Goal: Transaction & Acquisition: Book appointment/travel/reservation

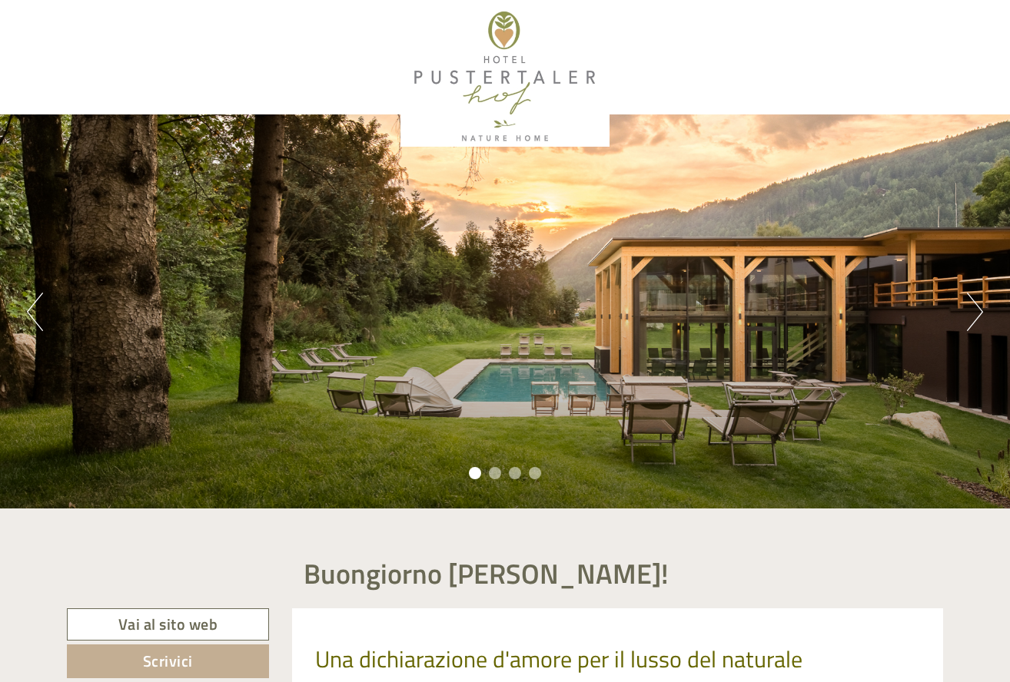
scroll to position [0, 1]
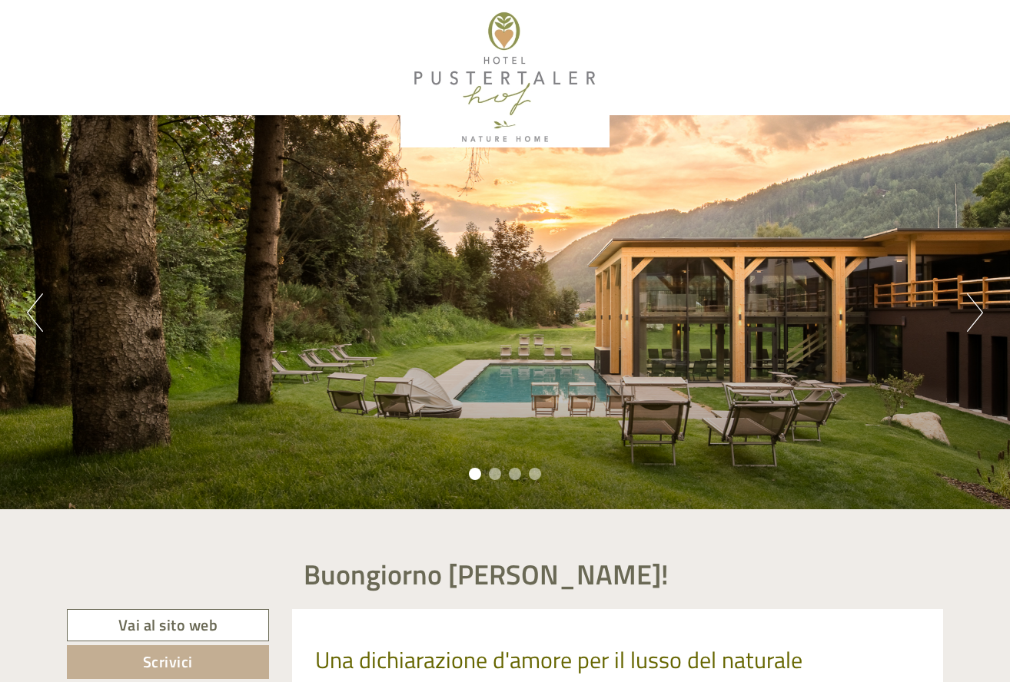
click at [973, 310] on button "Next" at bounding box center [975, 313] width 16 height 38
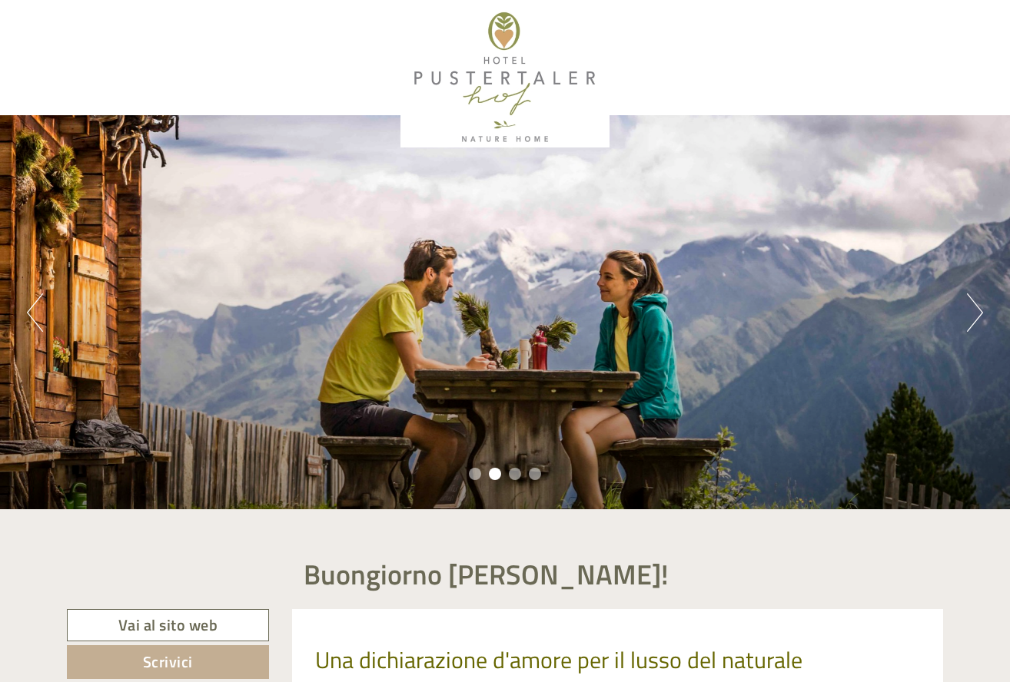
click at [973, 310] on button "Next" at bounding box center [975, 313] width 16 height 38
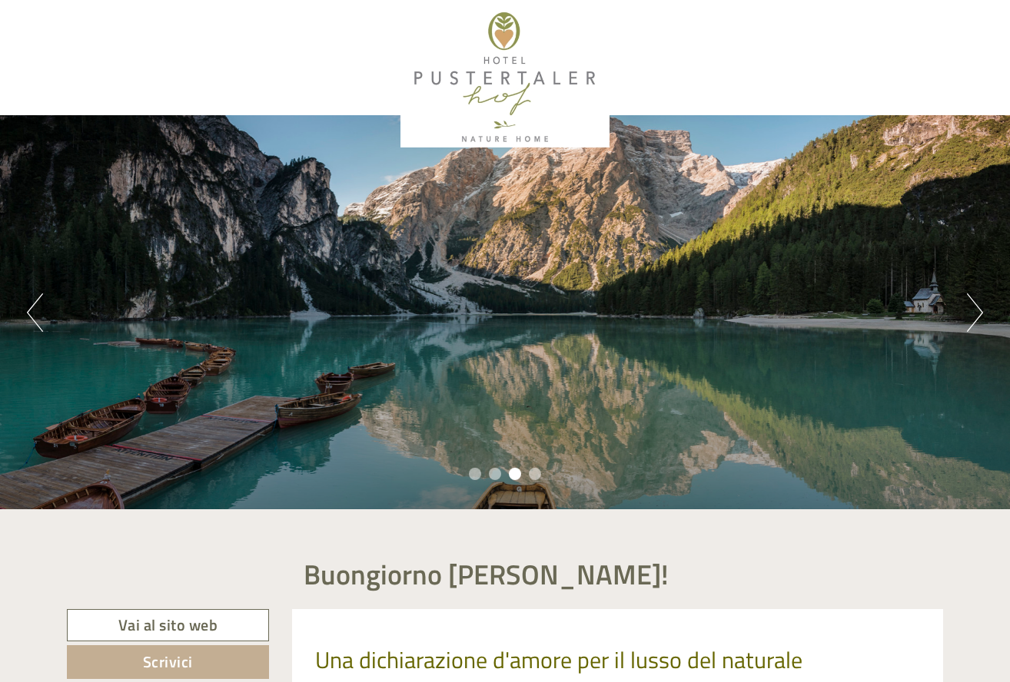
click at [973, 310] on button "Next" at bounding box center [975, 313] width 16 height 38
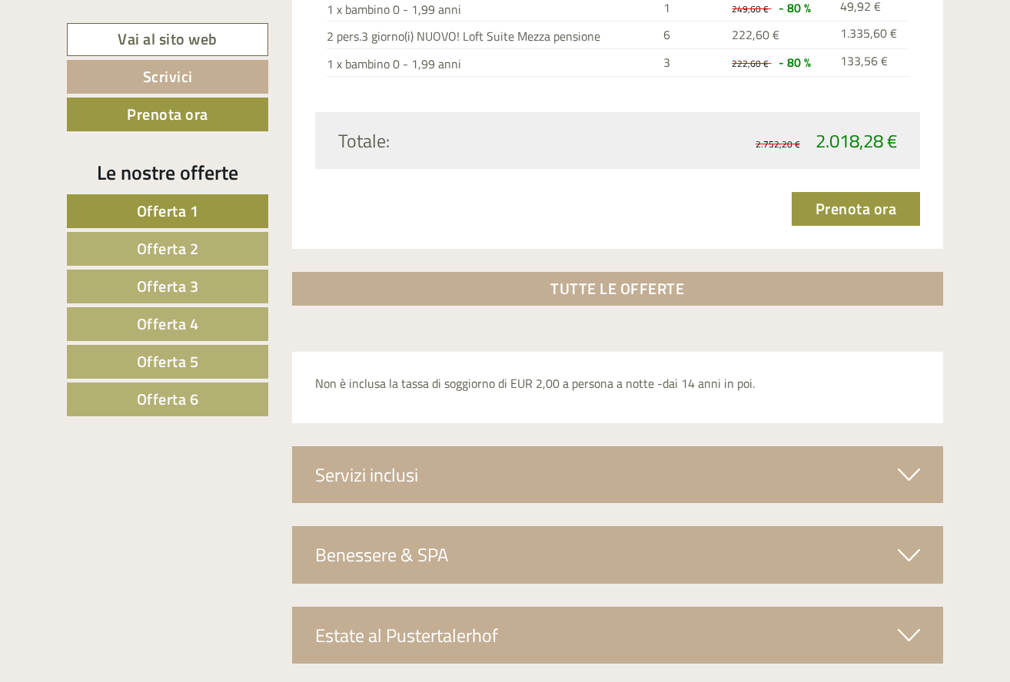
scroll to position [5158, 0]
click at [144, 399] on span "Offerta 6" at bounding box center [168, 399] width 62 height 24
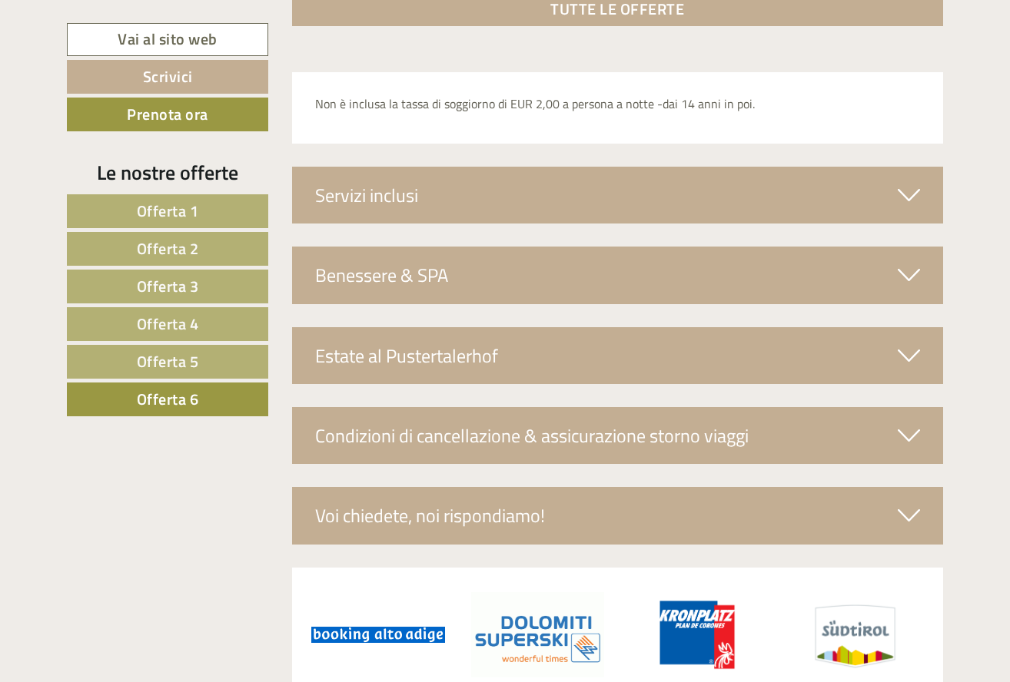
scroll to position [2459, 0]
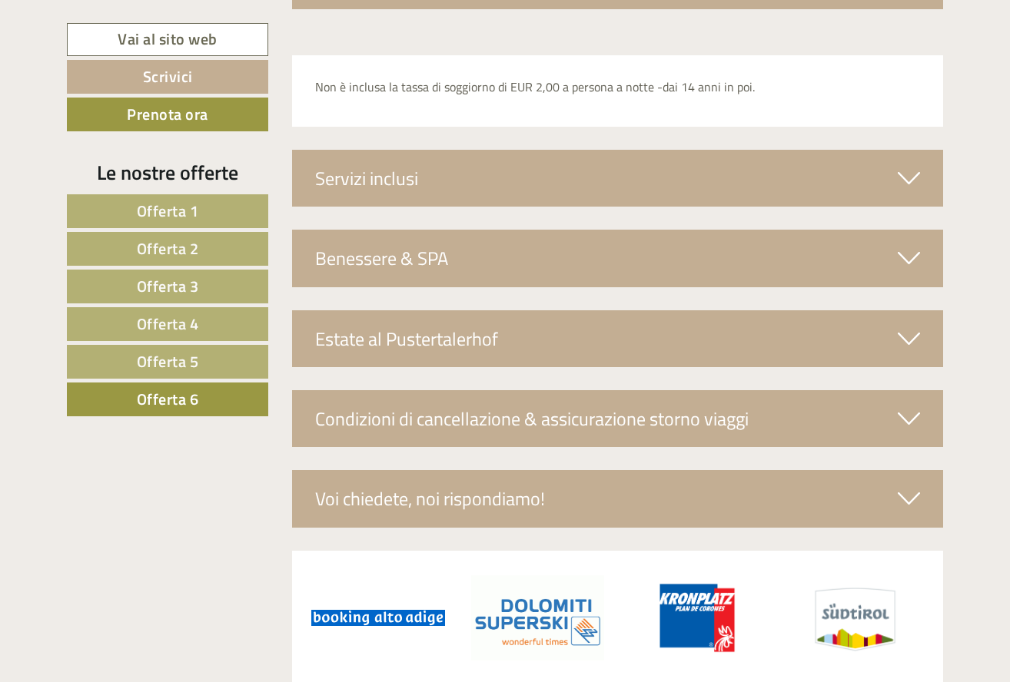
click at [907, 245] on icon at bounding box center [909, 258] width 22 height 26
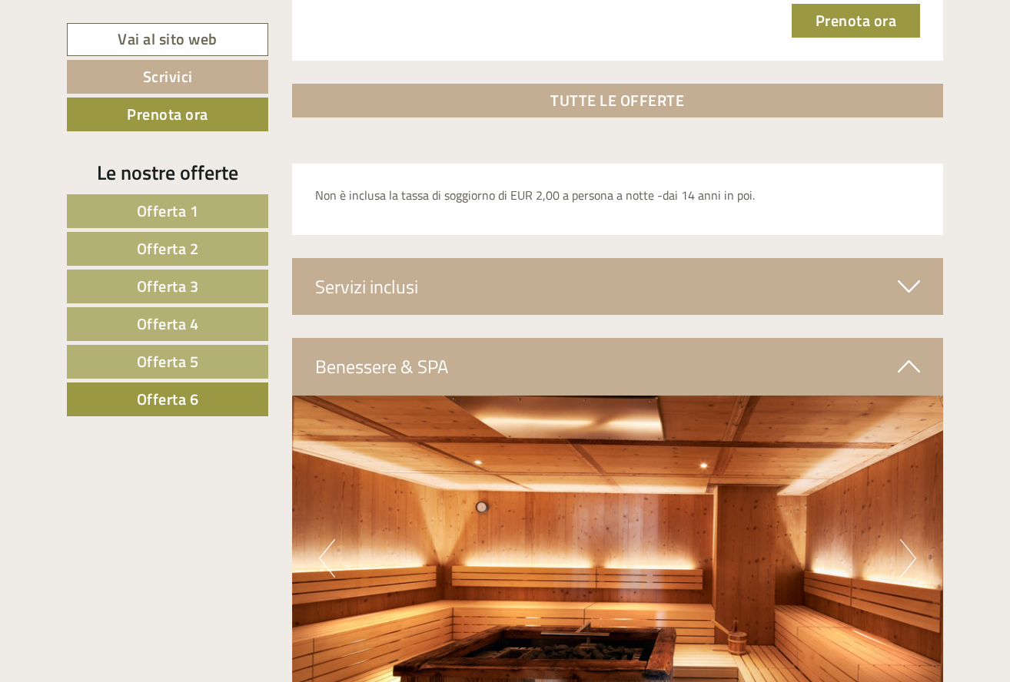
scroll to position [2346, 0]
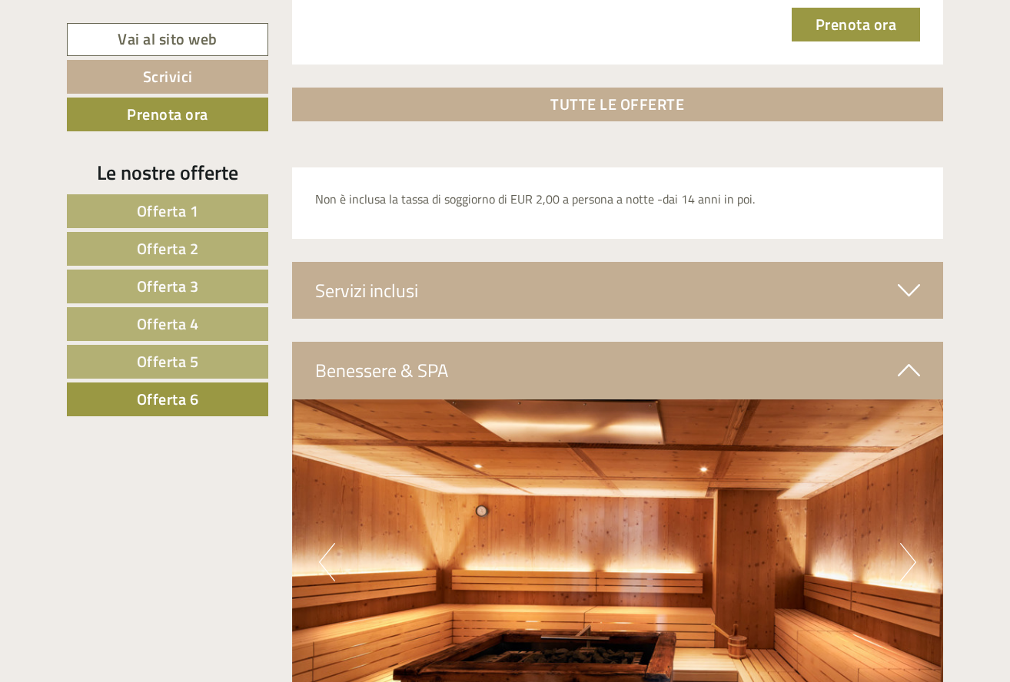
click at [913, 543] on button "Next" at bounding box center [908, 562] width 16 height 38
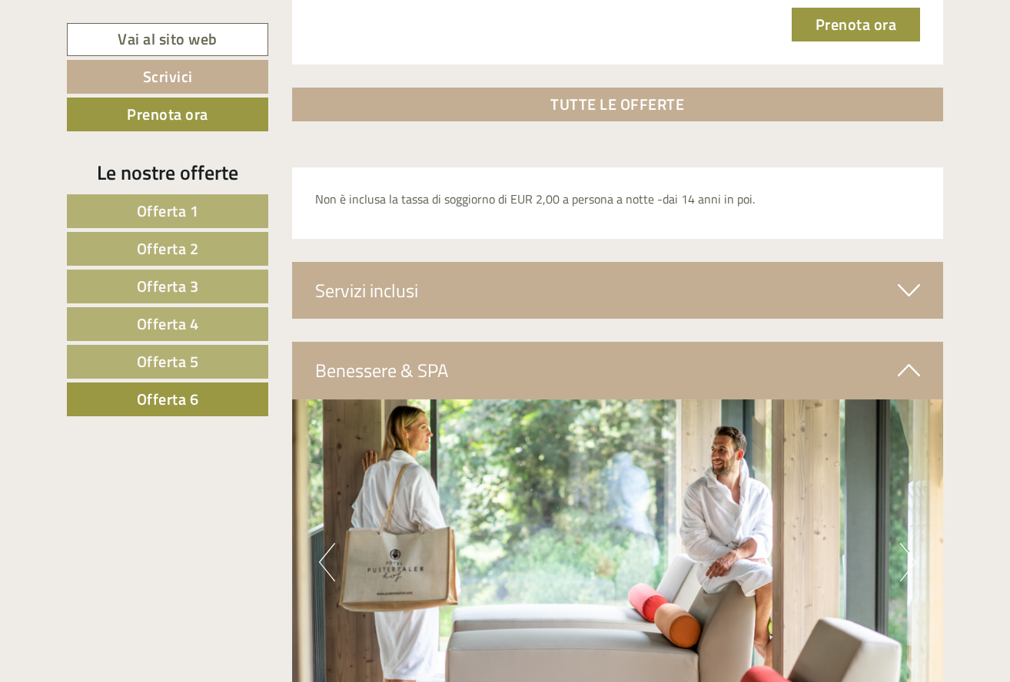
click at [913, 543] on button "Next" at bounding box center [908, 562] width 16 height 38
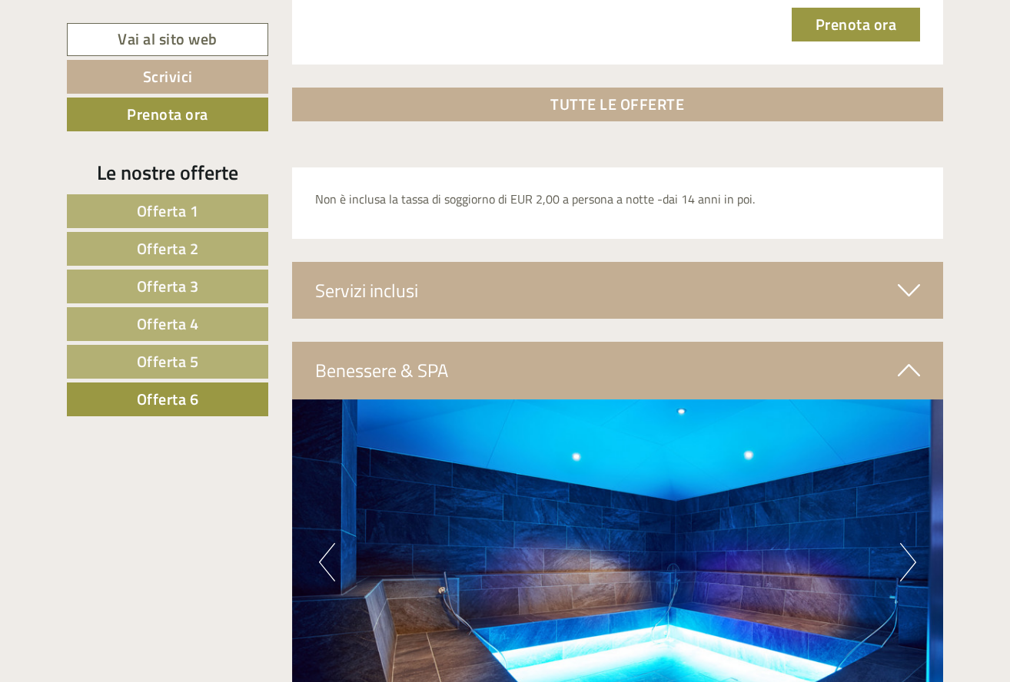
click at [913, 543] on button "Next" at bounding box center [908, 562] width 16 height 38
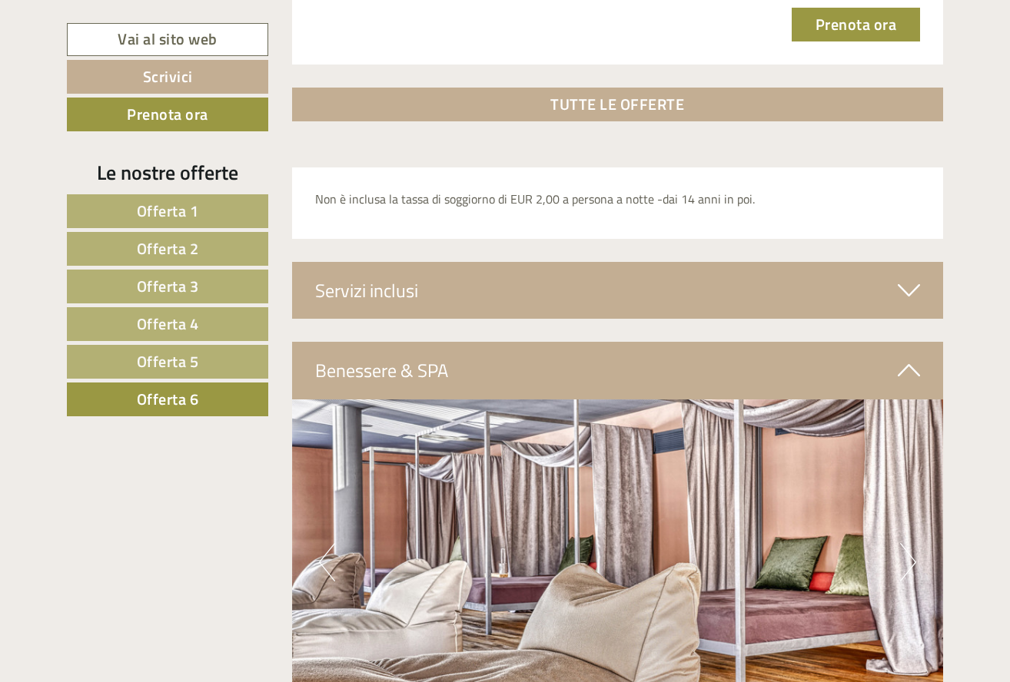
click at [913, 543] on button "Next" at bounding box center [908, 562] width 16 height 38
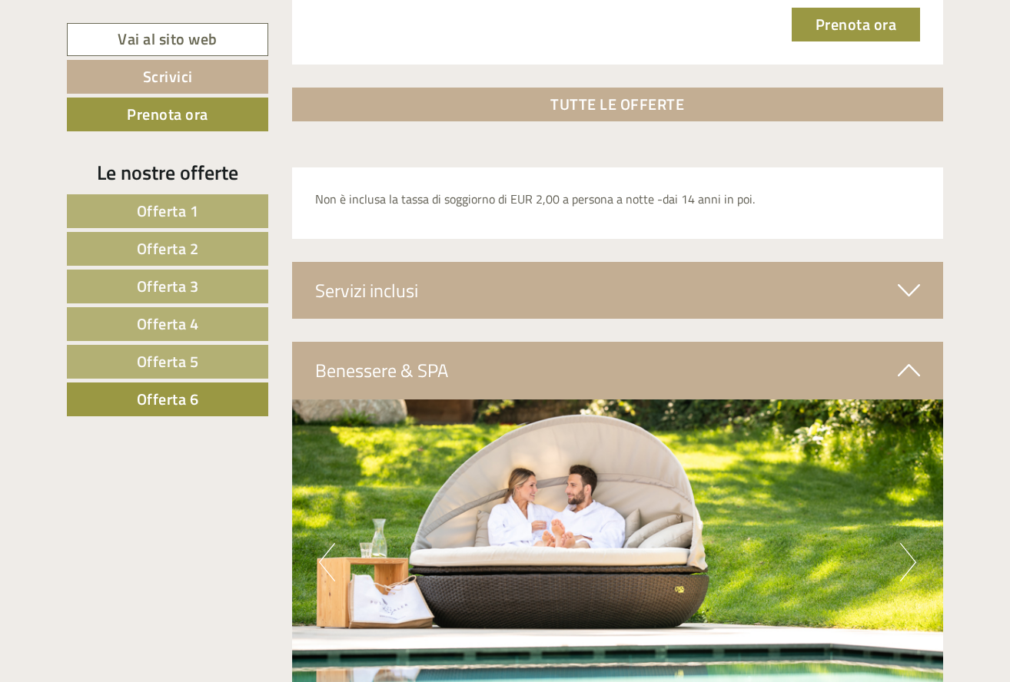
click at [913, 543] on button "Next" at bounding box center [908, 562] width 16 height 38
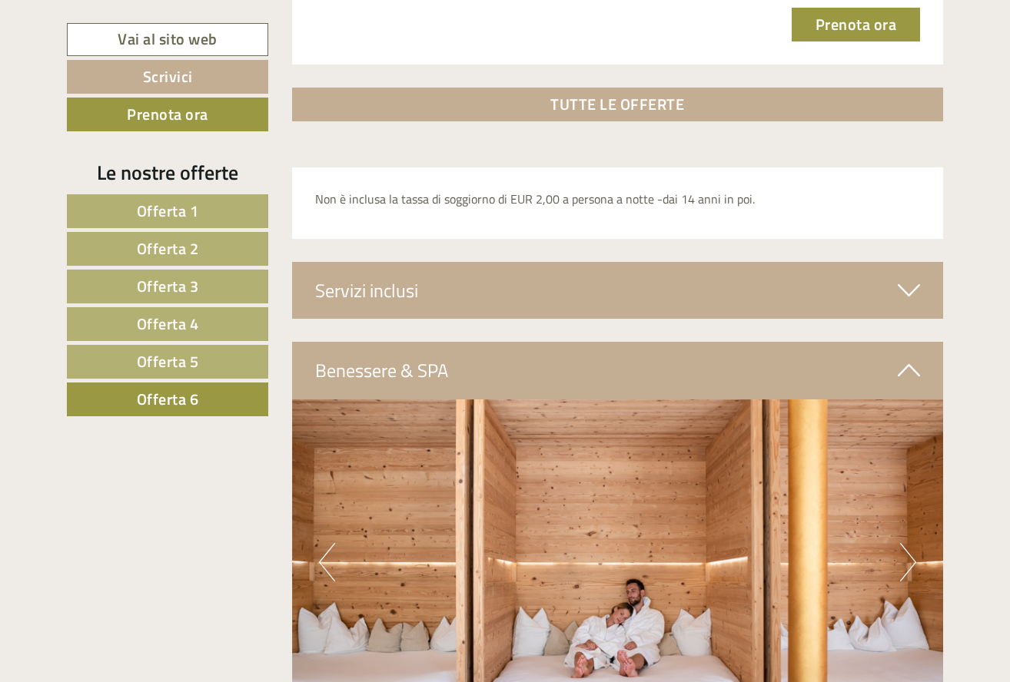
click at [913, 543] on button "Next" at bounding box center [908, 562] width 16 height 38
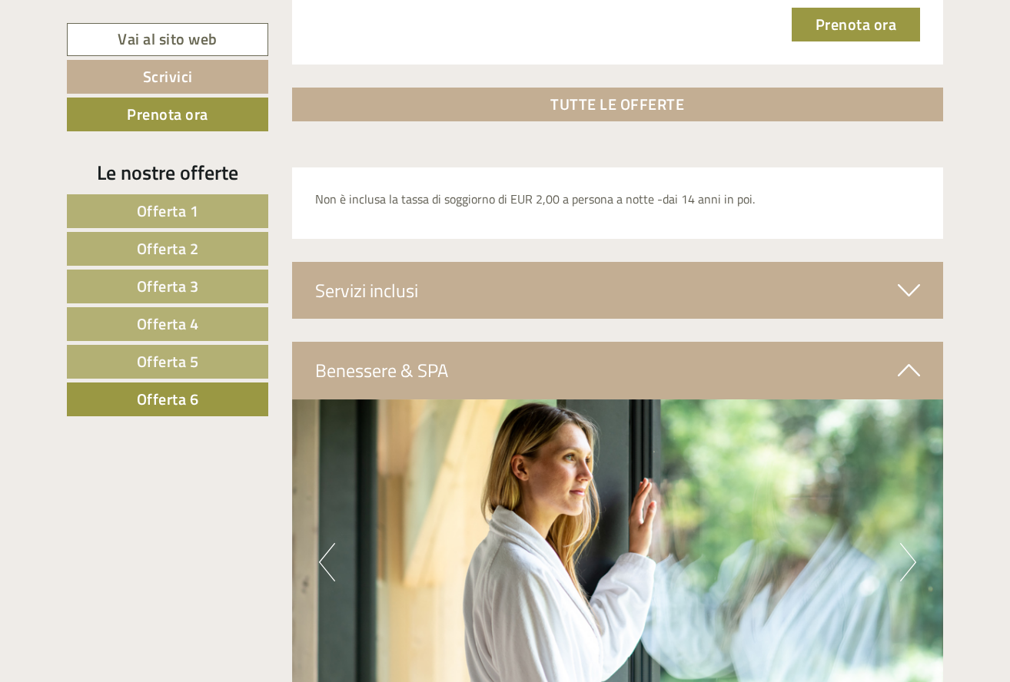
click at [913, 543] on button "Next" at bounding box center [908, 562] width 16 height 38
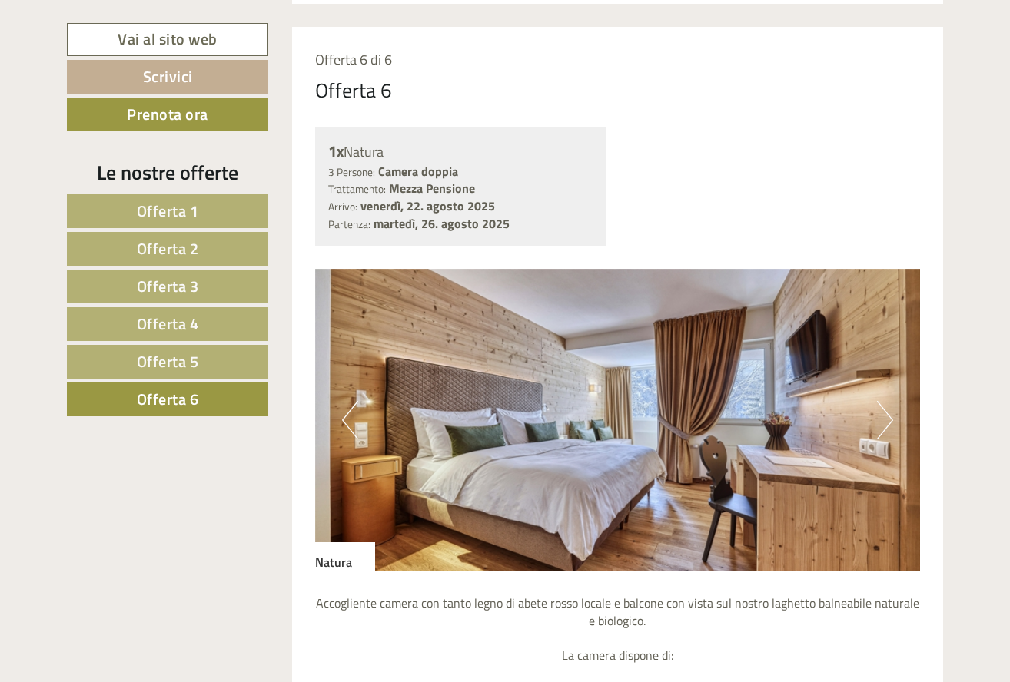
scroll to position [1078, 0]
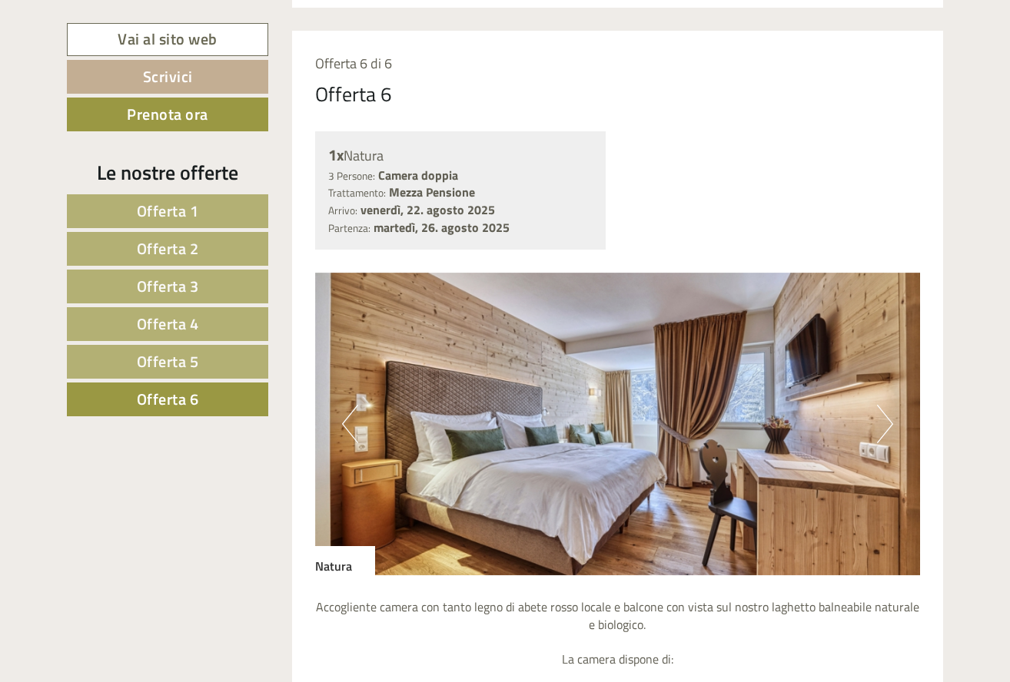
click at [886, 417] on button "Next" at bounding box center [885, 424] width 16 height 38
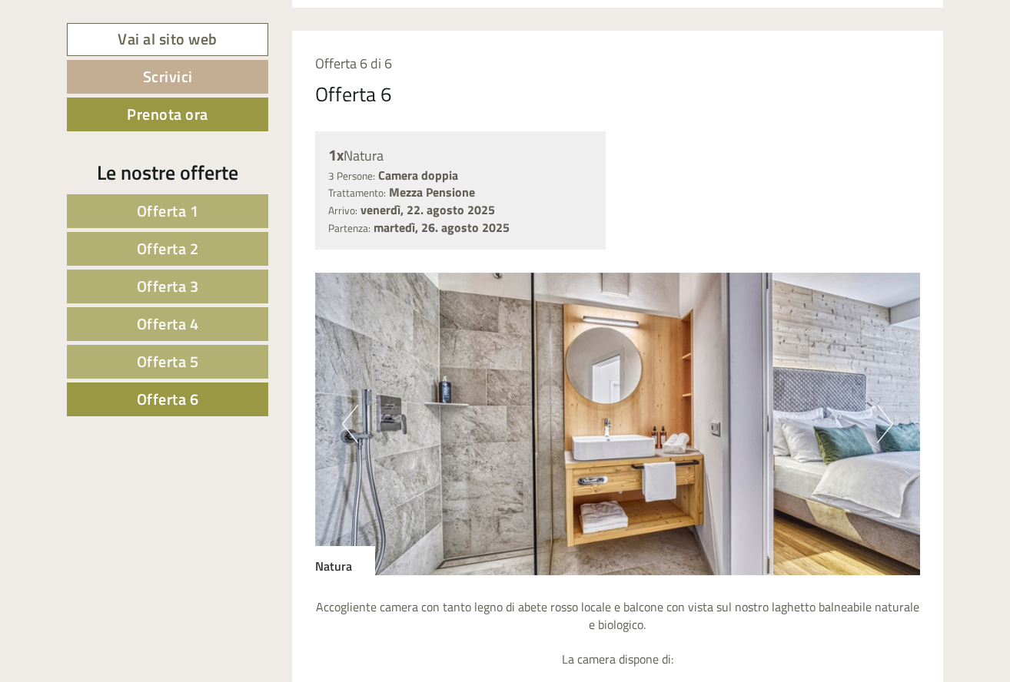
click at [886, 417] on button "Next" at bounding box center [885, 424] width 16 height 38
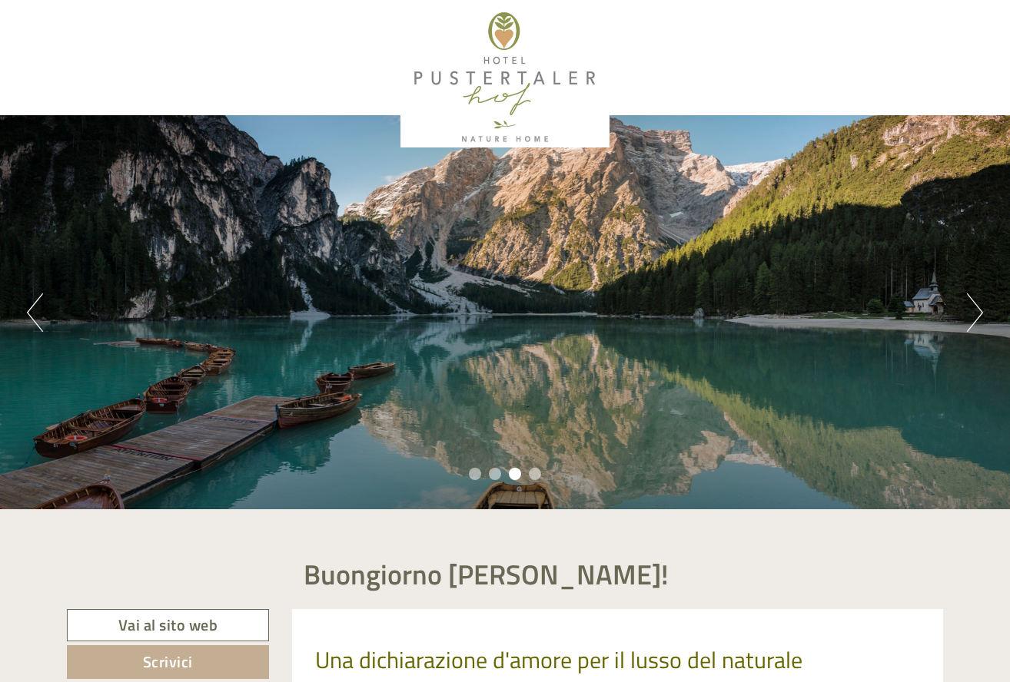
scroll to position [0, 0]
